Goal: Task Accomplishment & Management: Use online tool/utility

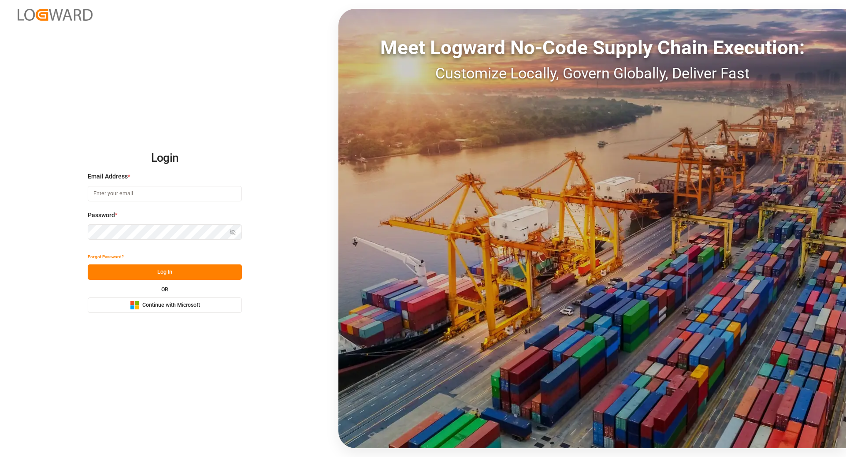
click at [176, 295] on div "OR Microsoft Logo Continue with Microsoft" at bounding box center [165, 300] width 154 height 26
click at [174, 300] on button "Microsoft Logo Continue with Microsoft" at bounding box center [165, 304] width 154 height 15
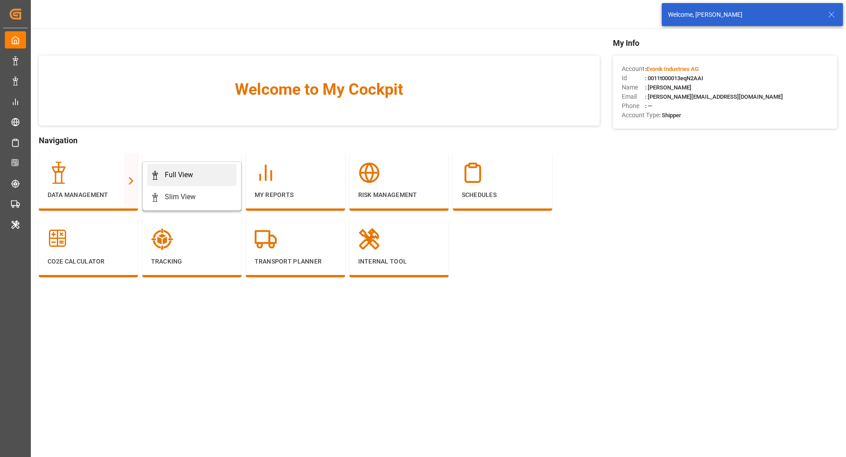
click at [175, 184] on link "Full View" at bounding box center [191, 175] width 89 height 22
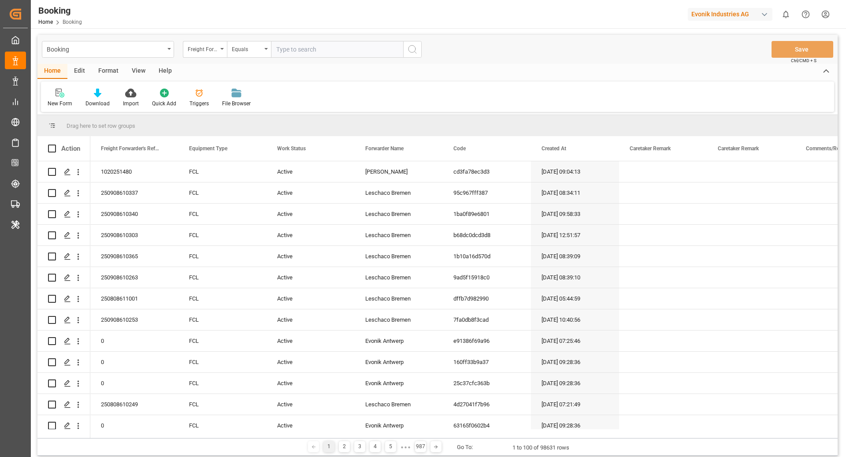
click at [124, 52] on div "Booking" at bounding box center [106, 48] width 118 height 11
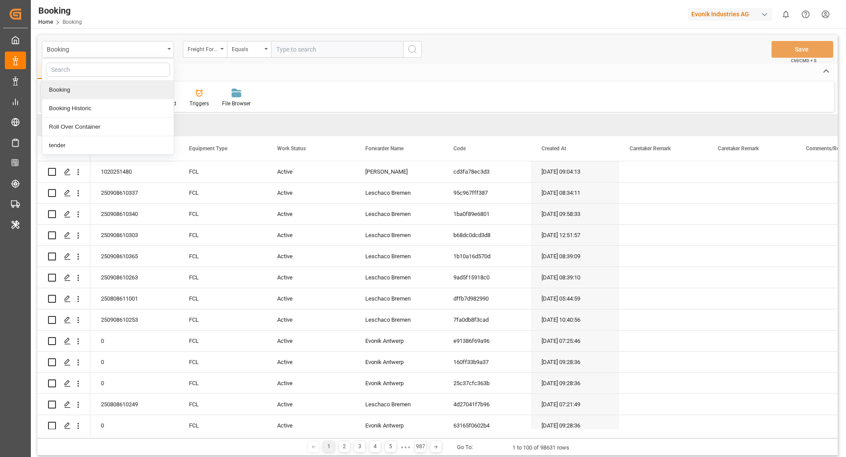
click at [371, 89] on div "New Form Download Import Quick Add Triggers File Browser" at bounding box center [437, 96] width 793 height 30
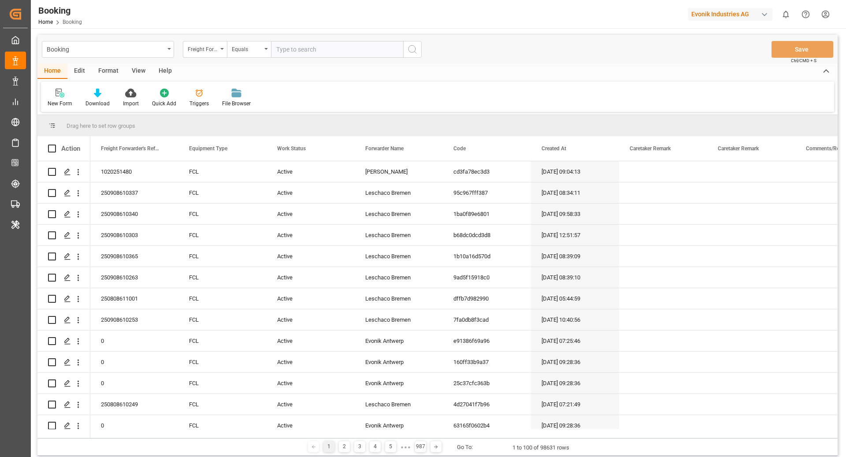
click at [107, 67] on div "Format" at bounding box center [108, 71] width 33 height 15
click at [59, 93] on icon at bounding box center [60, 93] width 8 height 9
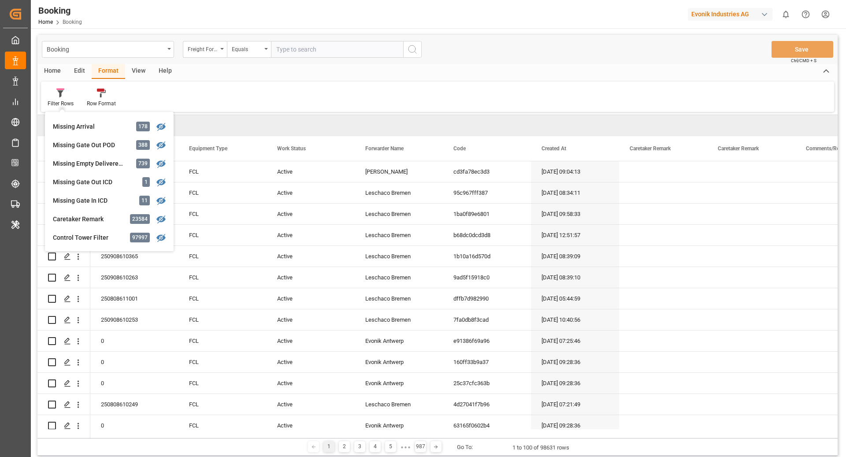
scroll to position [366, 0]
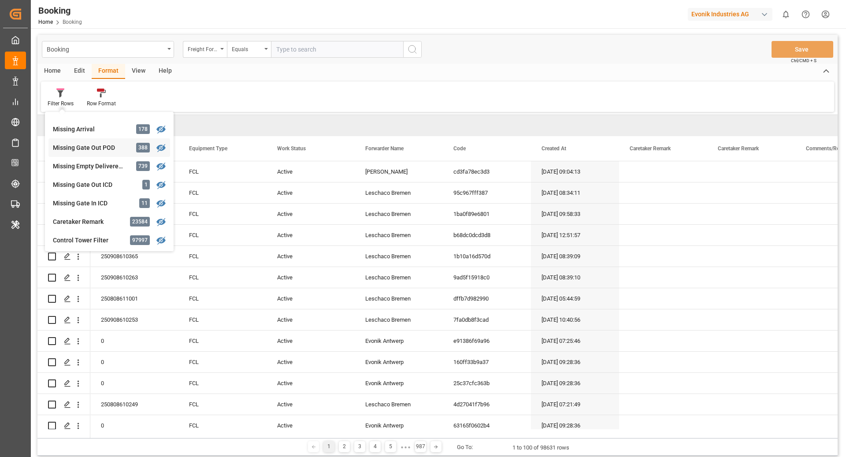
click at [97, 147] on div "Missing Gate Out POD" at bounding box center [91, 147] width 77 height 9
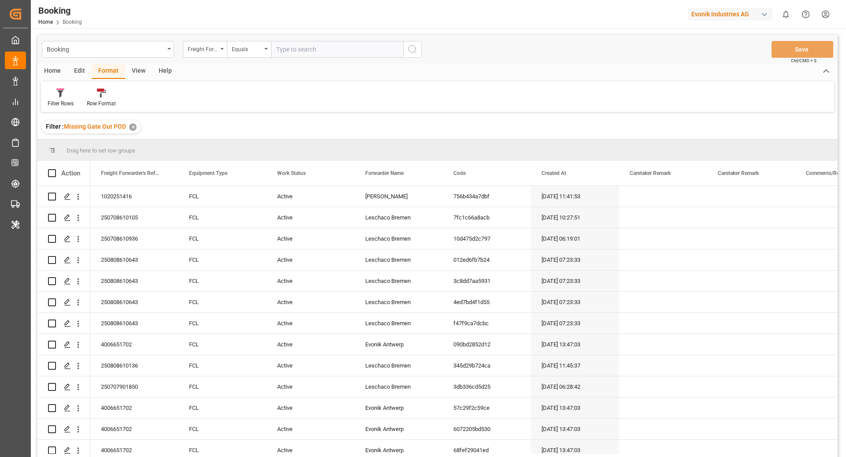
click at [137, 63] on div "Booking Freight Forwarder's Reference No. Equals Save Ctrl/CMD + S" at bounding box center [437, 49] width 800 height 29
drag, startPoint x: 134, startPoint y: 68, endPoint x: 122, endPoint y: 73, distance: 13.1
click at [134, 68] on div "View" at bounding box center [138, 71] width 27 height 15
click at [61, 100] on div "Default" at bounding box center [56, 104] width 17 height 8
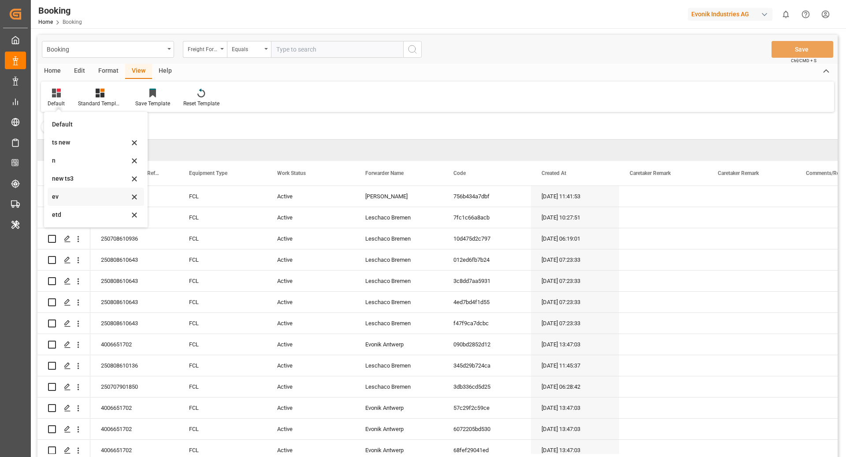
click at [79, 196] on div "ev" at bounding box center [90, 196] width 77 height 9
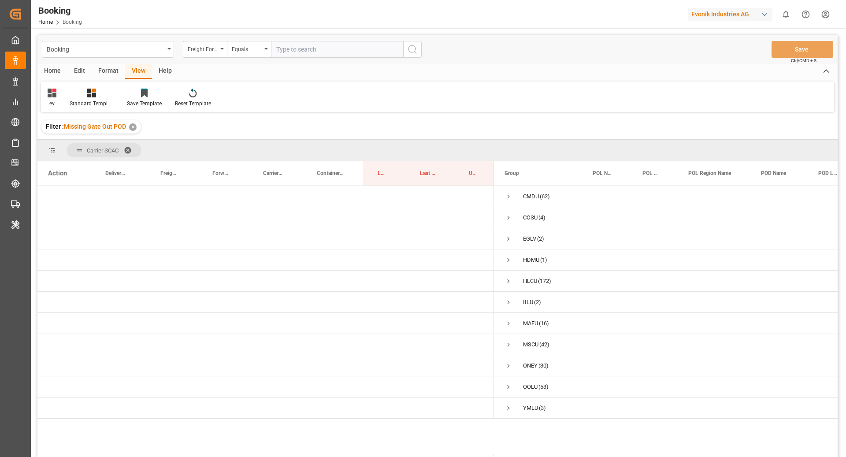
click at [712, 12] on div "Evonik Industries AG" at bounding box center [730, 14] width 85 height 13
type input "[PERSON_NAME]"
click at [703, 61] on span "Pochteca-RJ8V" at bounding box center [702, 64] width 37 height 8
